Goal: Find specific page/section: Find specific page/section

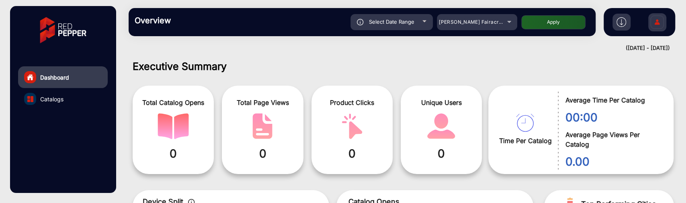
scroll to position [6, 0]
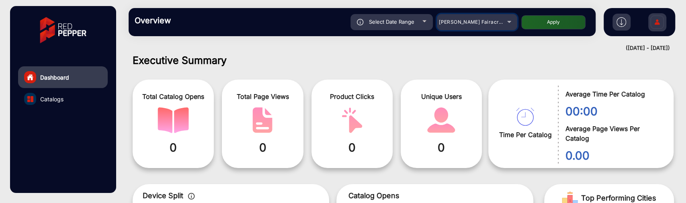
click at [488, 24] on span "[PERSON_NAME] Fairacre Farms" at bounding box center [479, 22] width 80 height 6
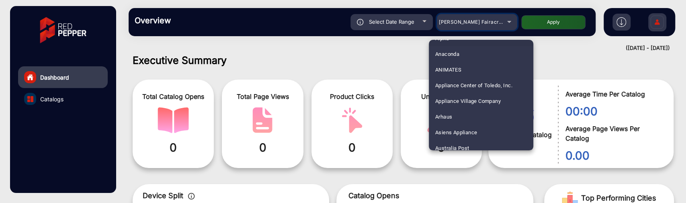
scroll to position [89, 0]
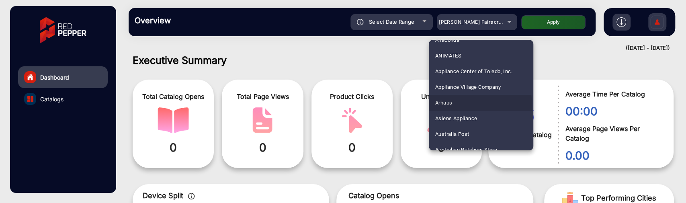
click at [463, 105] on mat-option "Arhaus" at bounding box center [481, 103] width 104 height 16
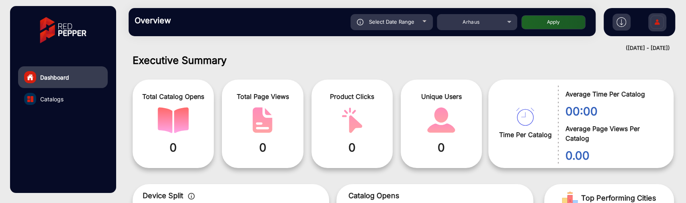
click at [571, 20] on button "Apply" at bounding box center [553, 22] width 64 height 14
type input "[DATE]"
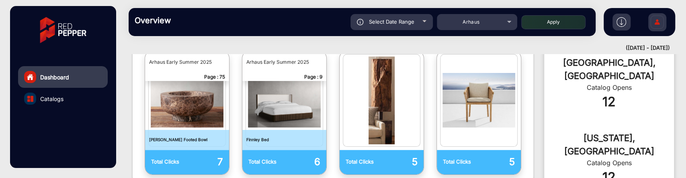
scroll to position [319, 0]
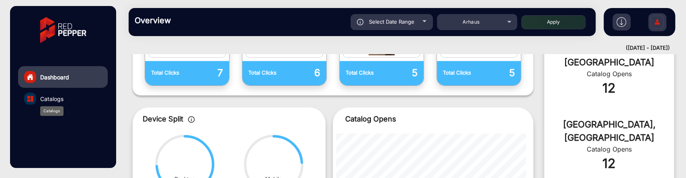
click at [58, 102] on span "Catalogs" at bounding box center [51, 99] width 23 height 8
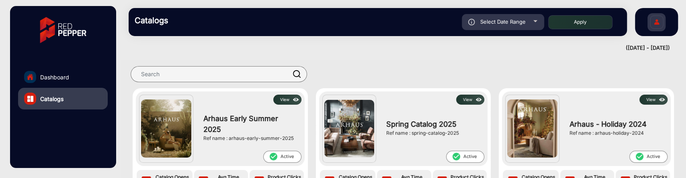
click at [286, 101] on button "View" at bounding box center [287, 100] width 28 height 10
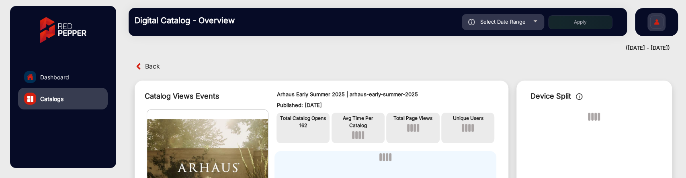
scroll to position [6, 0]
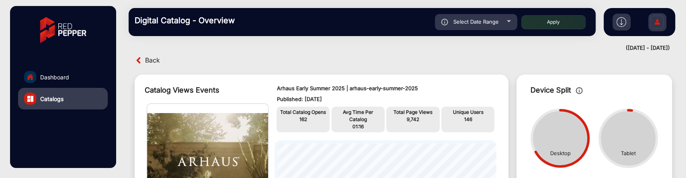
click at [68, 72] on link "Dashboard" at bounding box center [63, 77] width 90 height 22
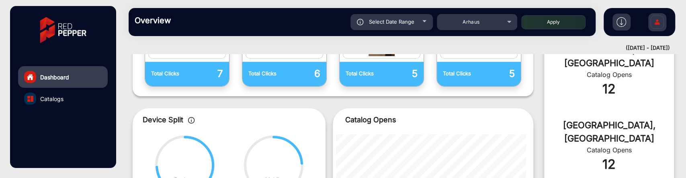
scroll to position [318, 0]
click at [479, 15] on mat-select "Arhaus" at bounding box center [477, 22] width 80 height 16
click at [479, 25] on div "Arhaus" at bounding box center [471, 22] width 64 height 10
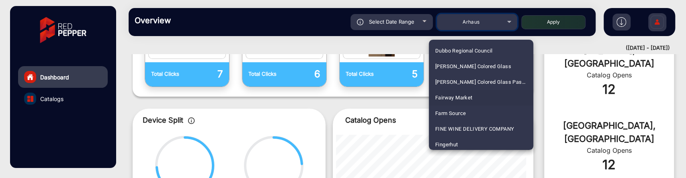
scroll to position [953, 0]
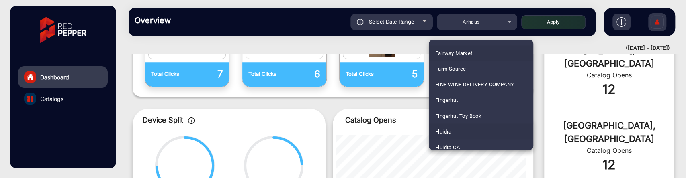
click at [441, 131] on span "Fluidra" at bounding box center [443, 132] width 16 height 16
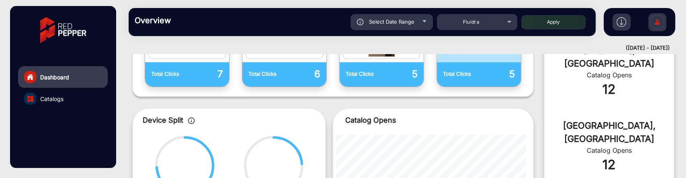
click at [552, 23] on button "Apply" at bounding box center [553, 22] width 64 height 14
type input "[DATE]"
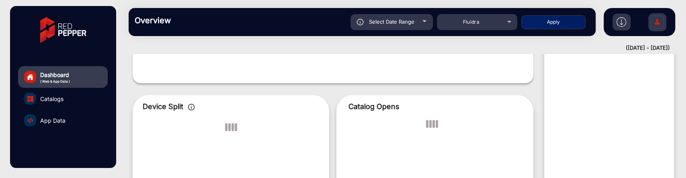
scroll to position [6, 0]
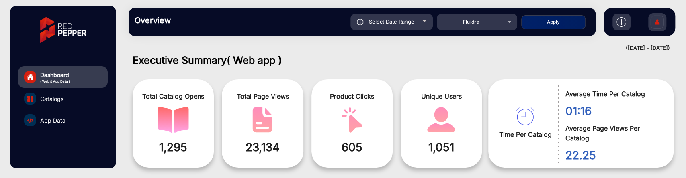
click at [75, 121] on link "App Data" at bounding box center [63, 121] width 90 height 22
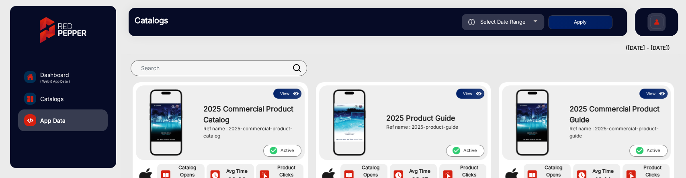
click at [287, 93] on button "View" at bounding box center [287, 94] width 28 height 10
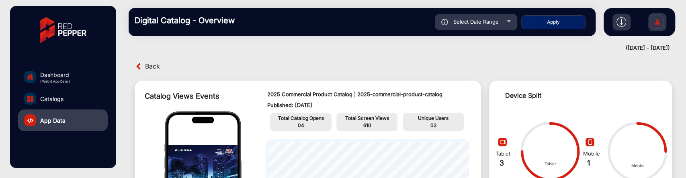
click at [80, 81] on link "Dashboard ( Web & App Data )" at bounding box center [63, 77] width 90 height 22
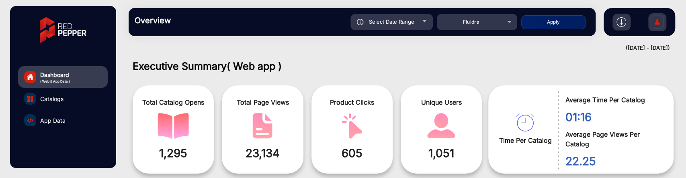
scroll to position [6, 0]
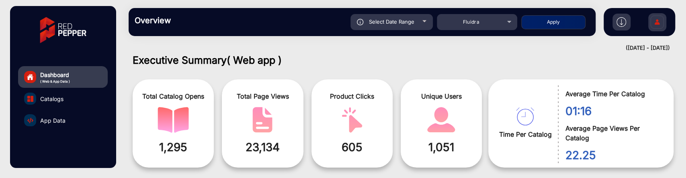
click at [495, 31] on div "Overview Reports Understand what makes your customers tick and learn how they a…" at bounding box center [362, 22] width 467 height 28
click at [495, 29] on mat-select "Fluidra" at bounding box center [477, 22] width 80 height 16
click at [506, 20] on div "Fluidra" at bounding box center [477, 22] width 80 height 10
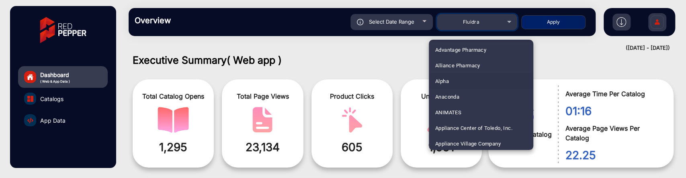
scroll to position [48, 0]
click at [450, 139] on span "Arhaus" at bounding box center [443, 144] width 17 height 16
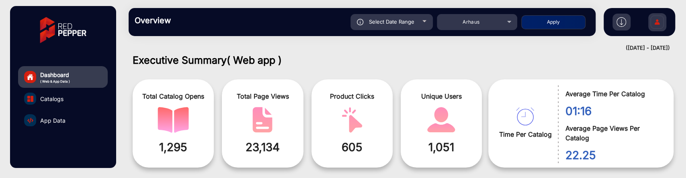
click at [540, 16] on button "Apply" at bounding box center [553, 22] width 64 height 14
type input "[DATE]"
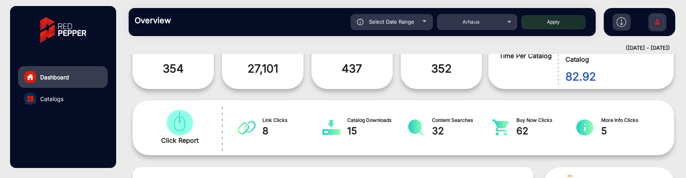
scroll to position [140, 0]
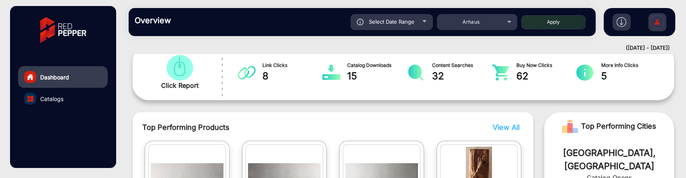
click at [76, 104] on link "Catalogs" at bounding box center [63, 99] width 90 height 22
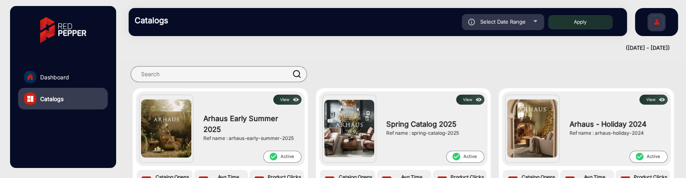
click at [279, 96] on button "View" at bounding box center [287, 100] width 28 height 10
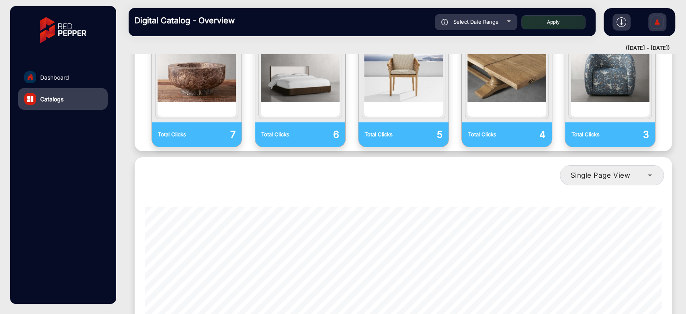
scroll to position [834, 0]
